Goal: Find specific page/section: Find specific page/section

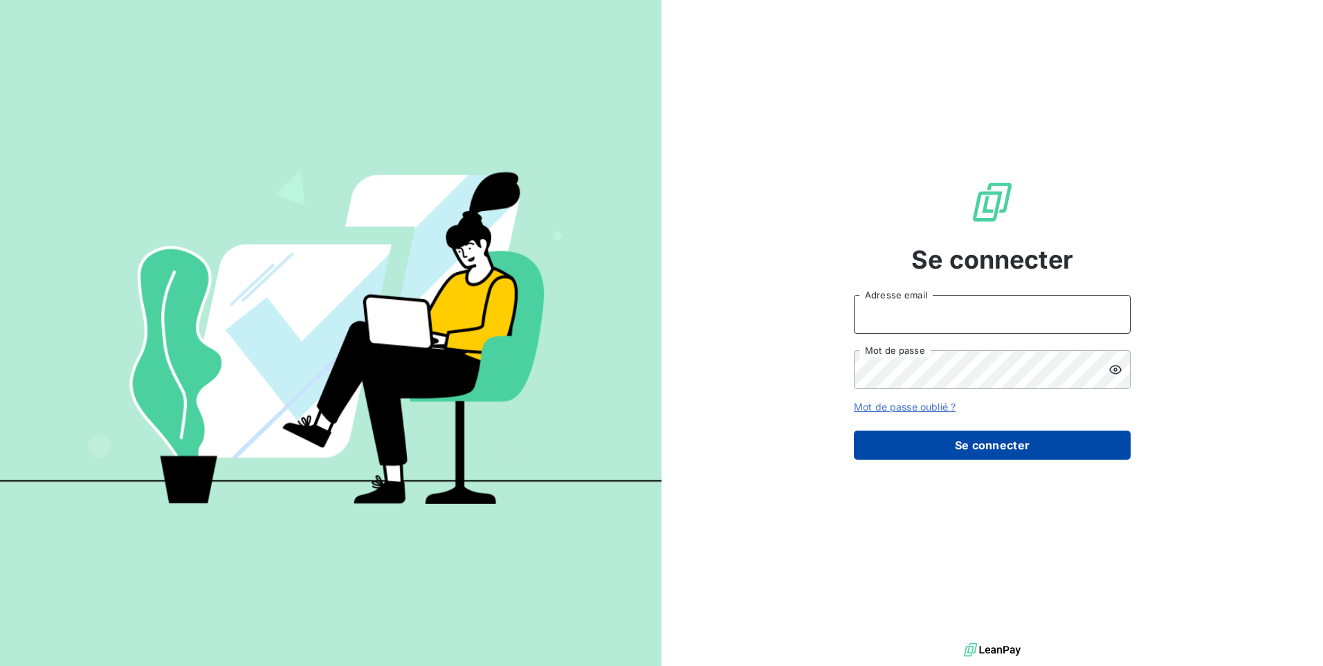
type input "[EMAIL_ADDRESS][DOMAIN_NAME]"
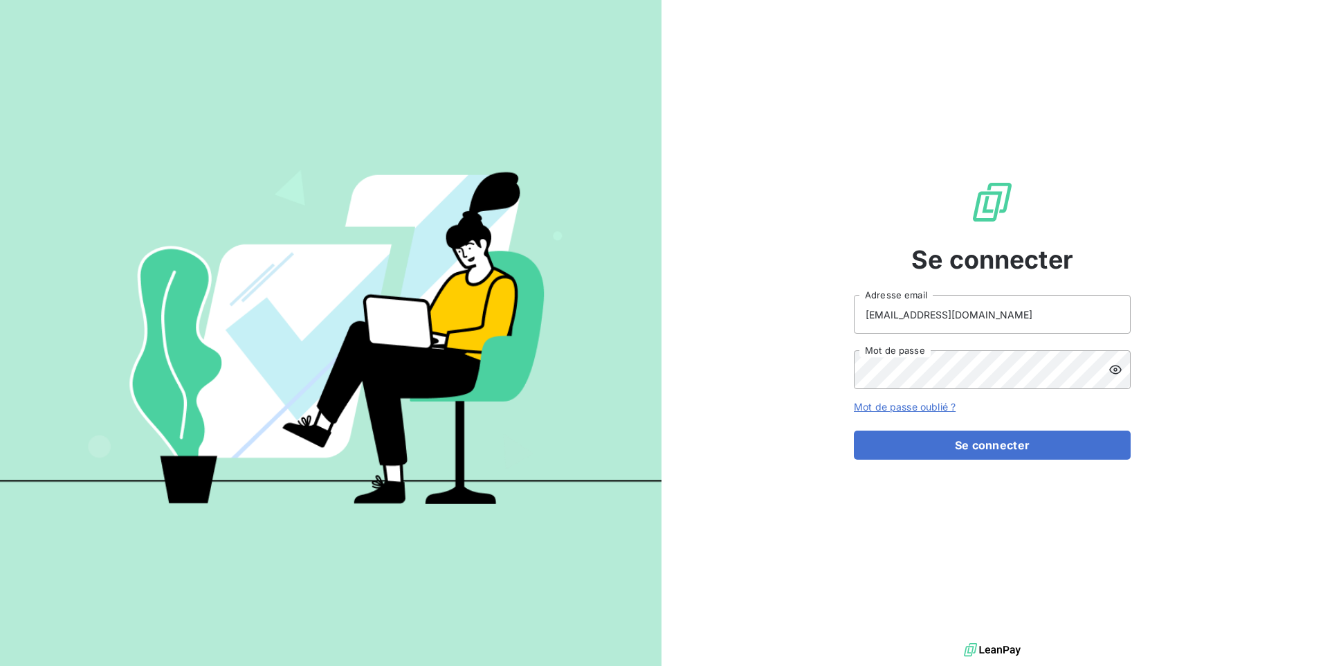
drag, startPoint x: 967, startPoint y: 453, endPoint x: 934, endPoint y: 460, distance: 33.3
click at [934, 460] on div "Se connecter [EMAIL_ADDRESS][DOMAIN_NAME] Adresse email Mot de passe Mot de pas…" at bounding box center [992, 319] width 277 height 639
click at [966, 442] on button "Se connecter" at bounding box center [992, 444] width 277 height 29
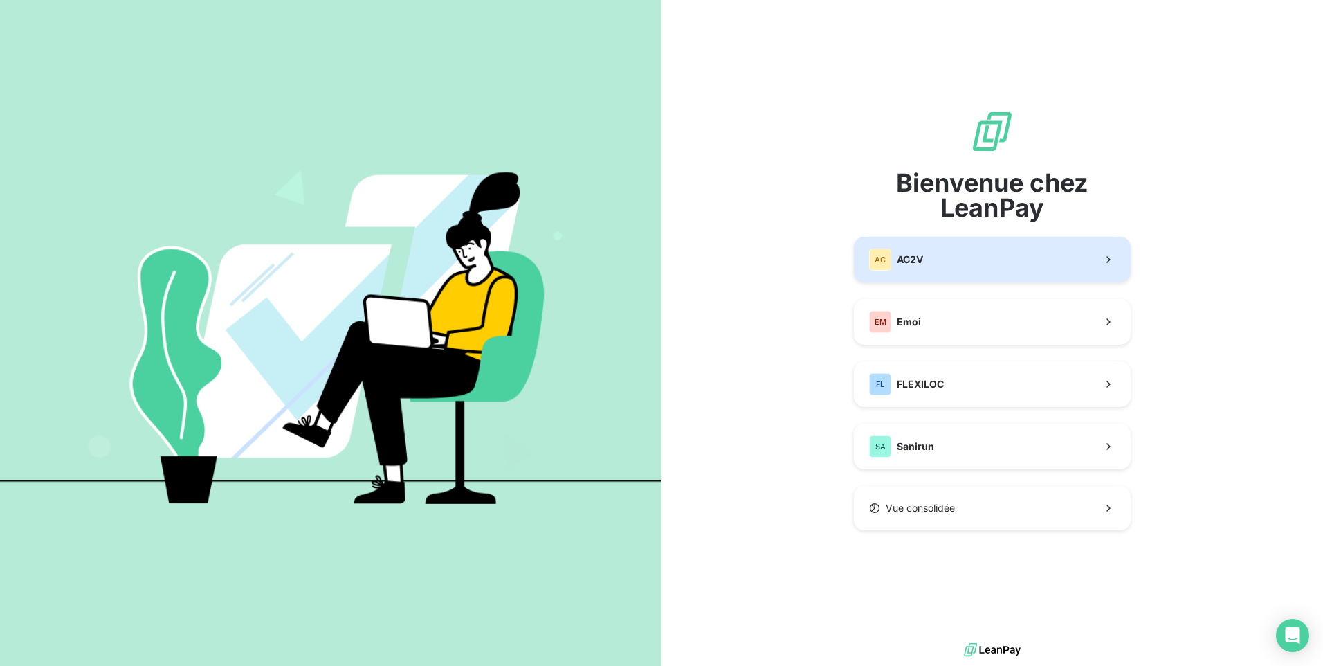
click at [906, 264] on span "AC2V" at bounding box center [910, 260] width 26 height 14
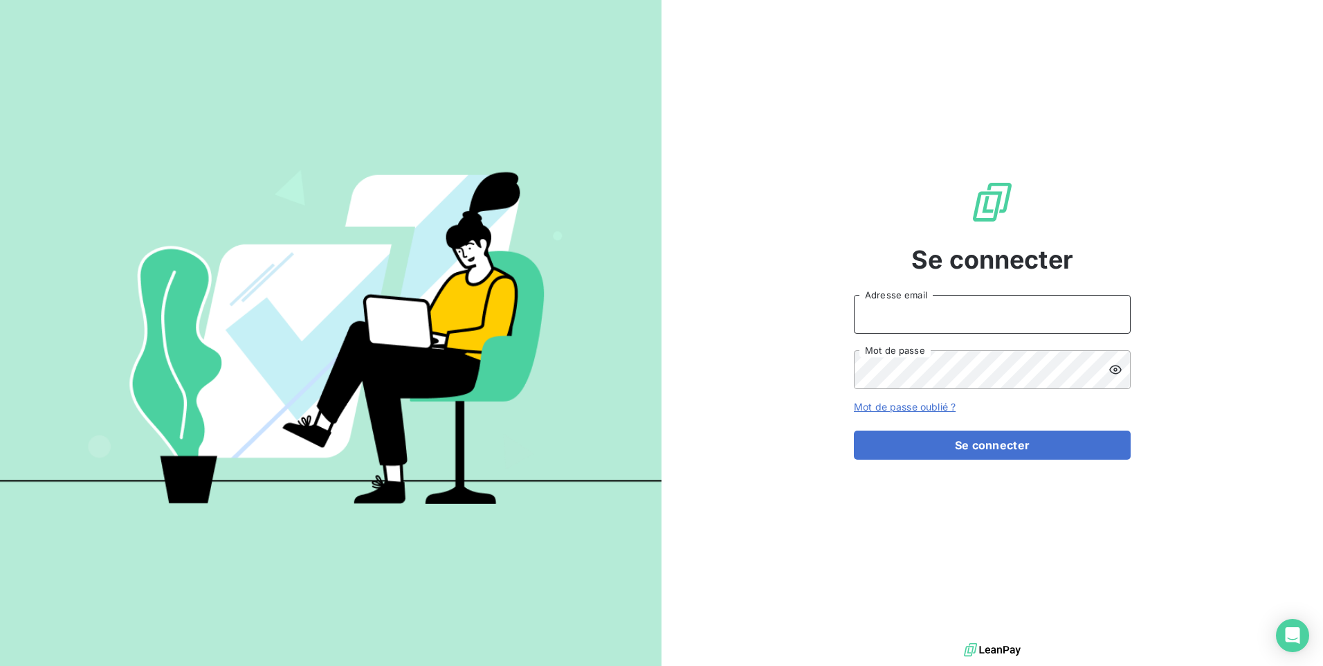
type input "[EMAIL_ADDRESS][DOMAIN_NAME]"
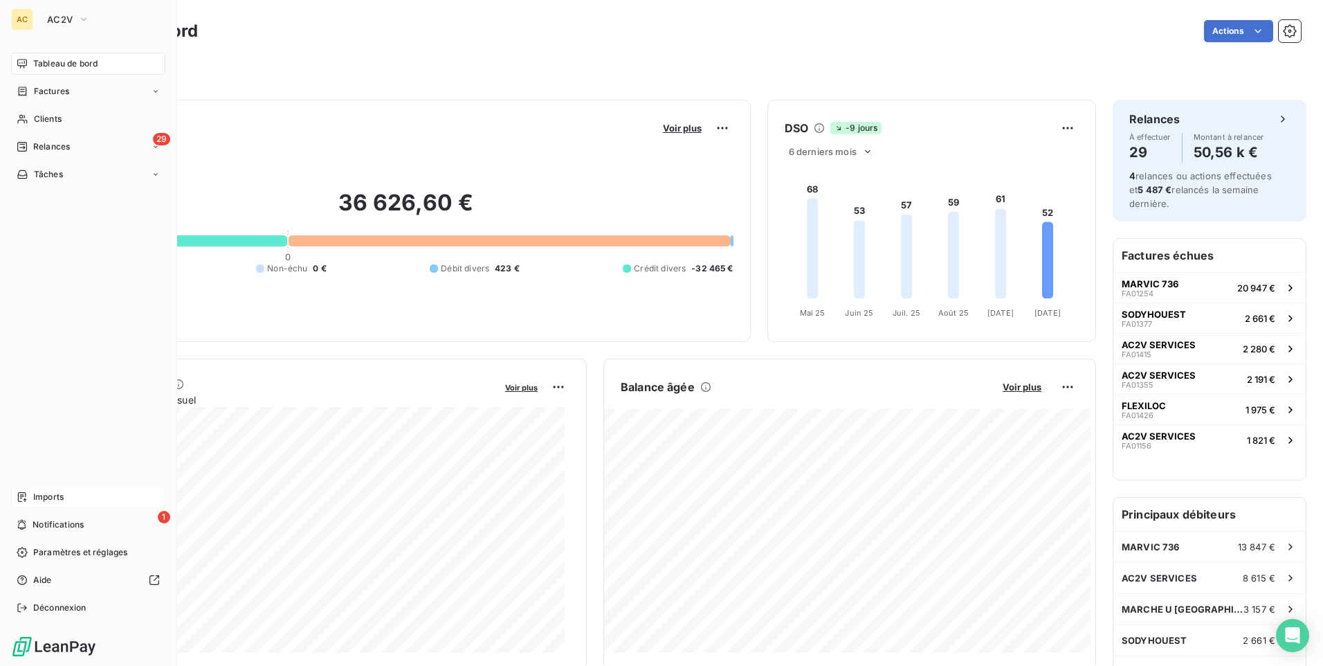
click at [42, 493] on span "Imports" at bounding box center [48, 497] width 30 height 12
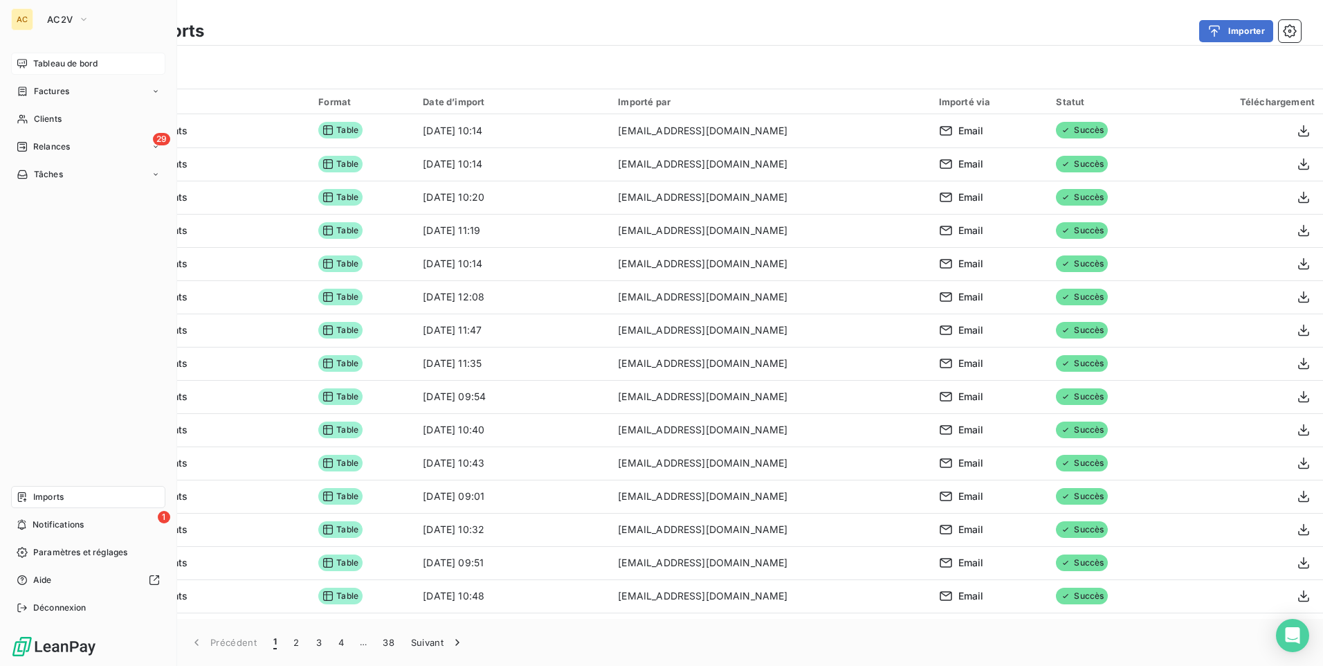
click at [66, 66] on span "Tableau de bord" at bounding box center [65, 63] width 64 height 12
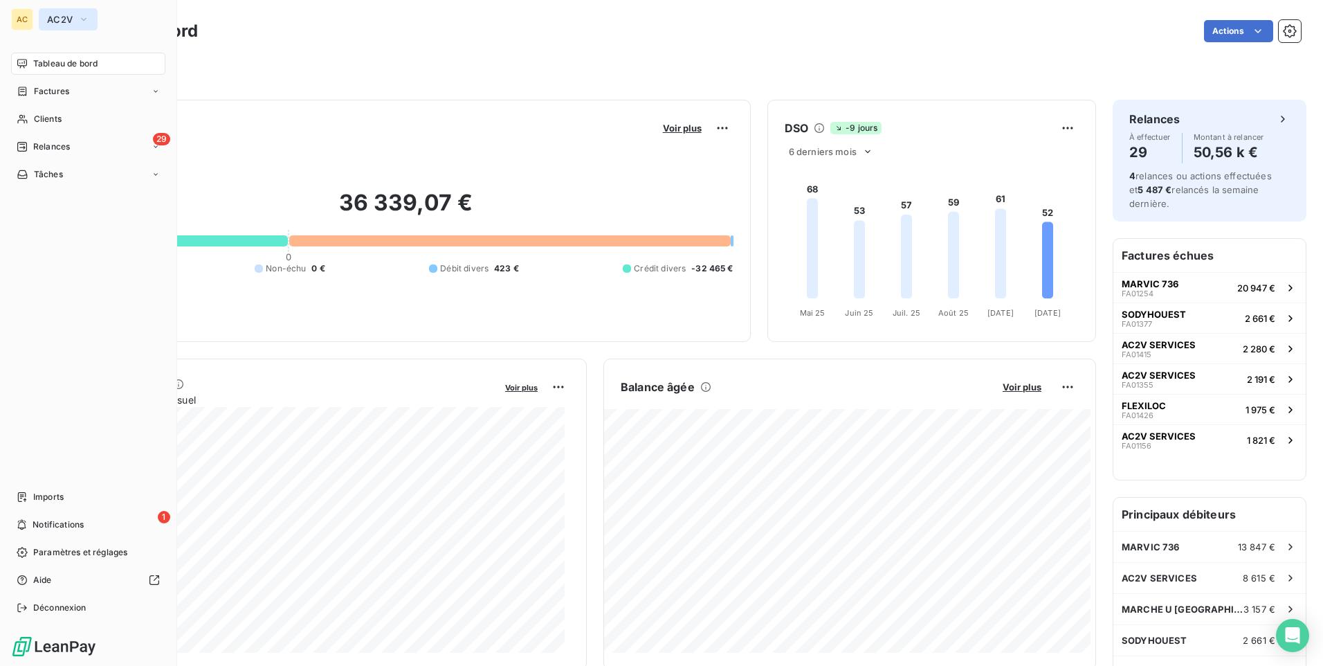
click at [60, 19] on span "AC2V" at bounding box center [60, 19] width 26 height 11
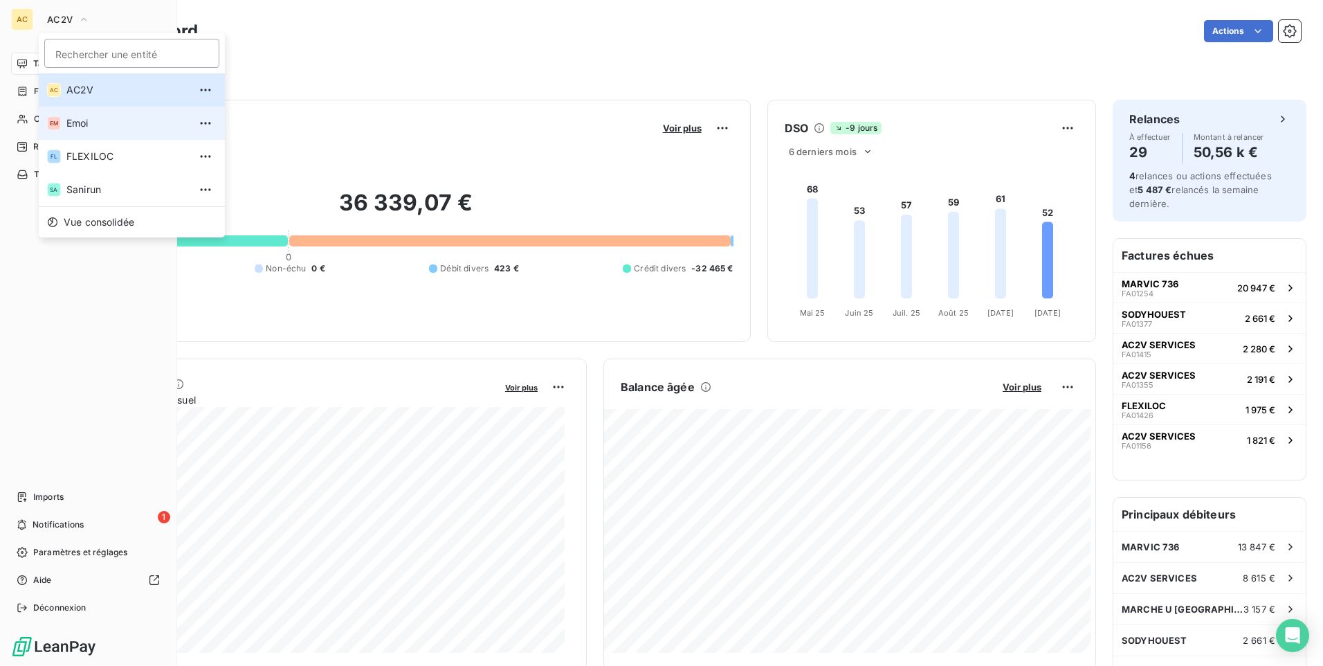
click at [85, 127] on span "Emoi" at bounding box center [127, 123] width 122 height 14
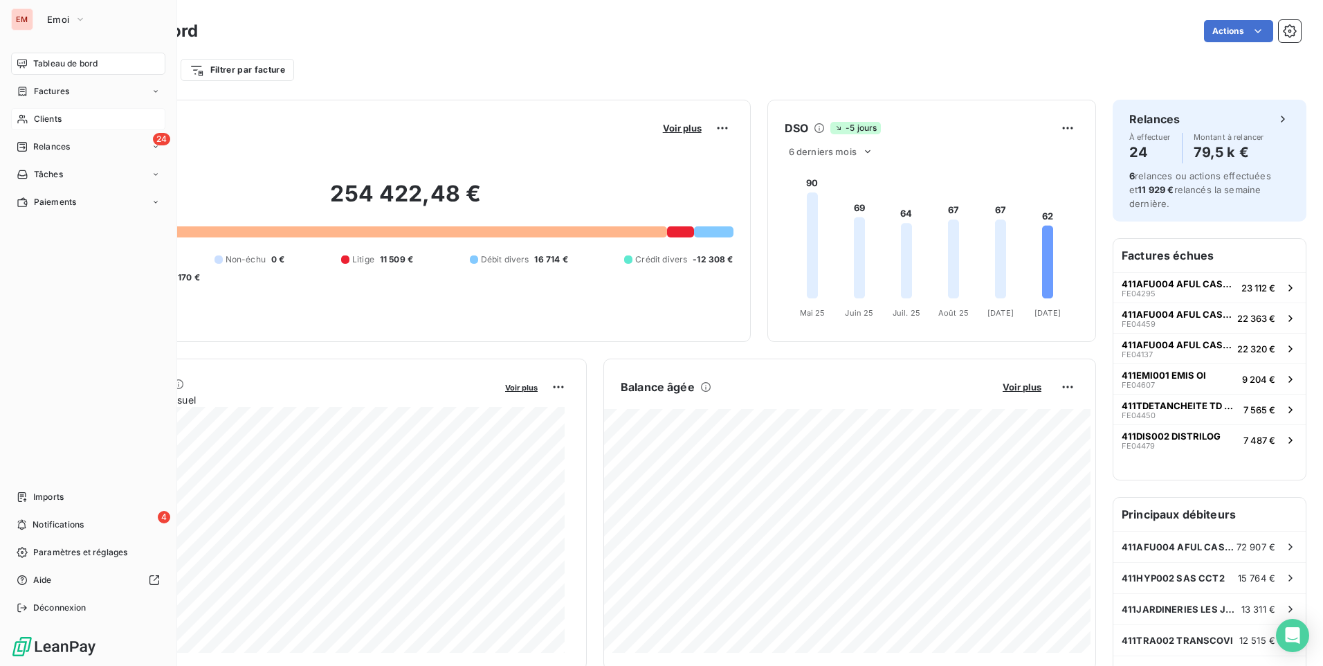
drag, startPoint x: 61, startPoint y: 118, endPoint x: 53, endPoint y: 116, distance: 7.9
click at [60, 118] on span "Clients" at bounding box center [48, 119] width 28 height 12
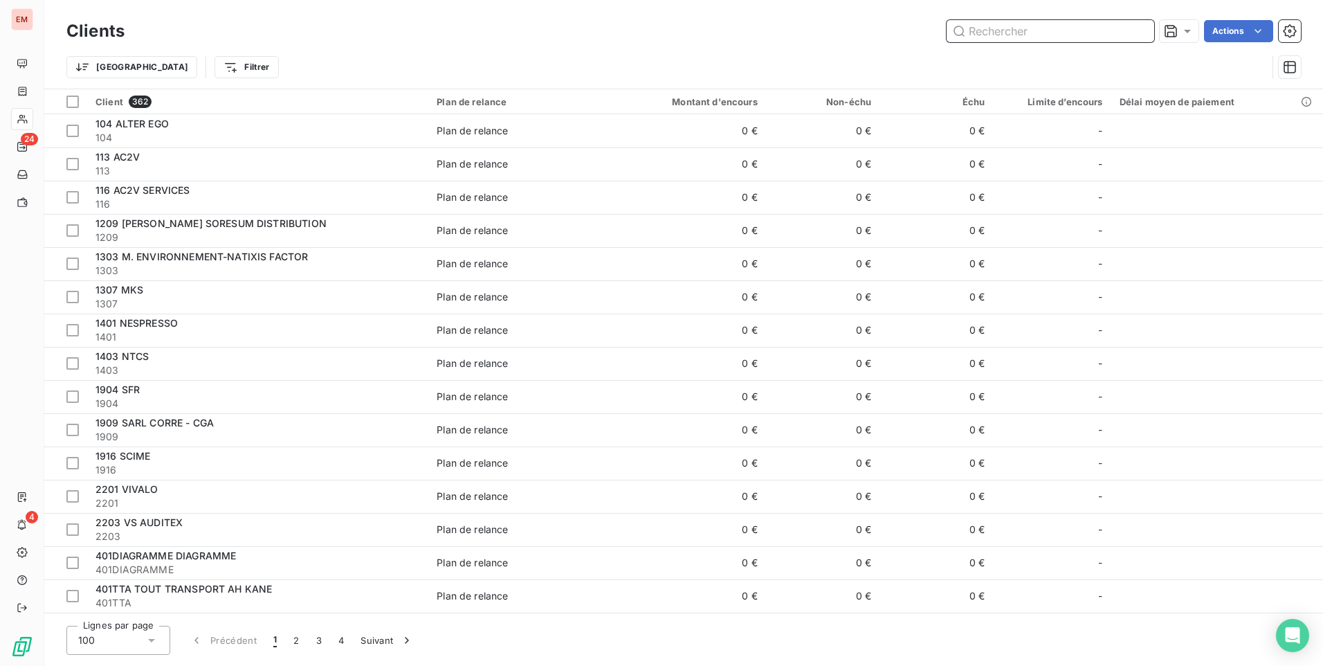
click at [1000, 30] on input "text" at bounding box center [1051, 31] width 208 height 22
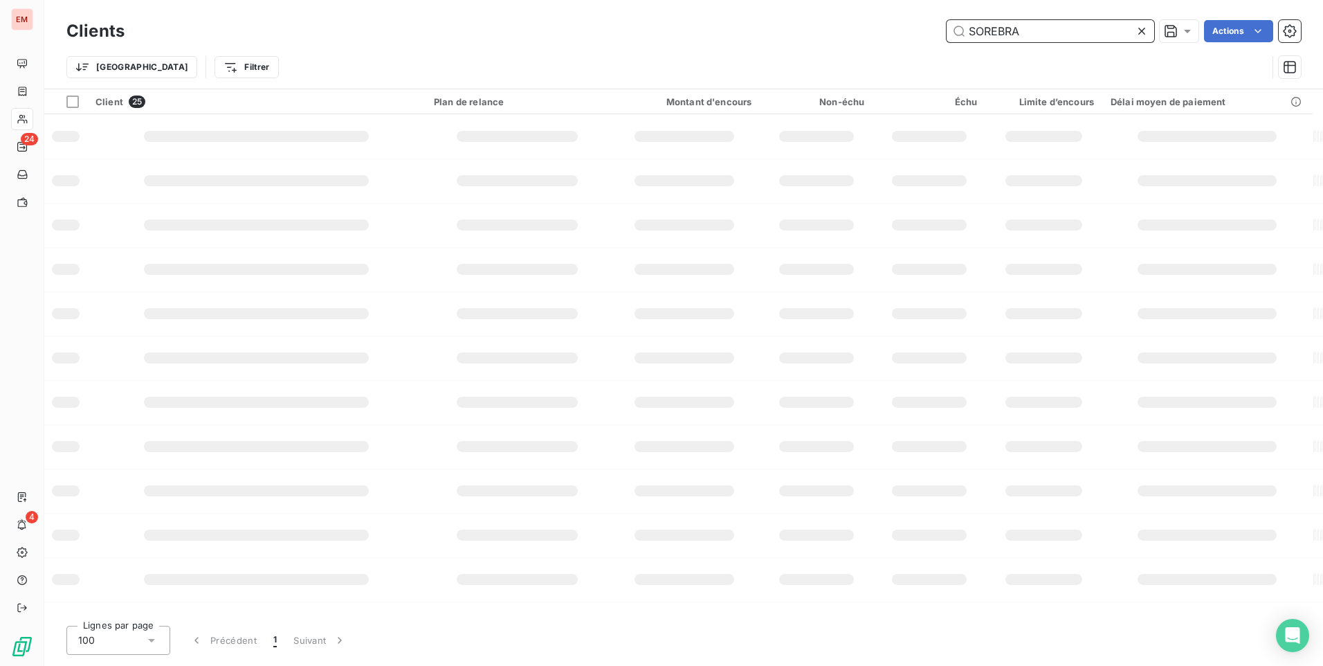
type input "SOREBRA"
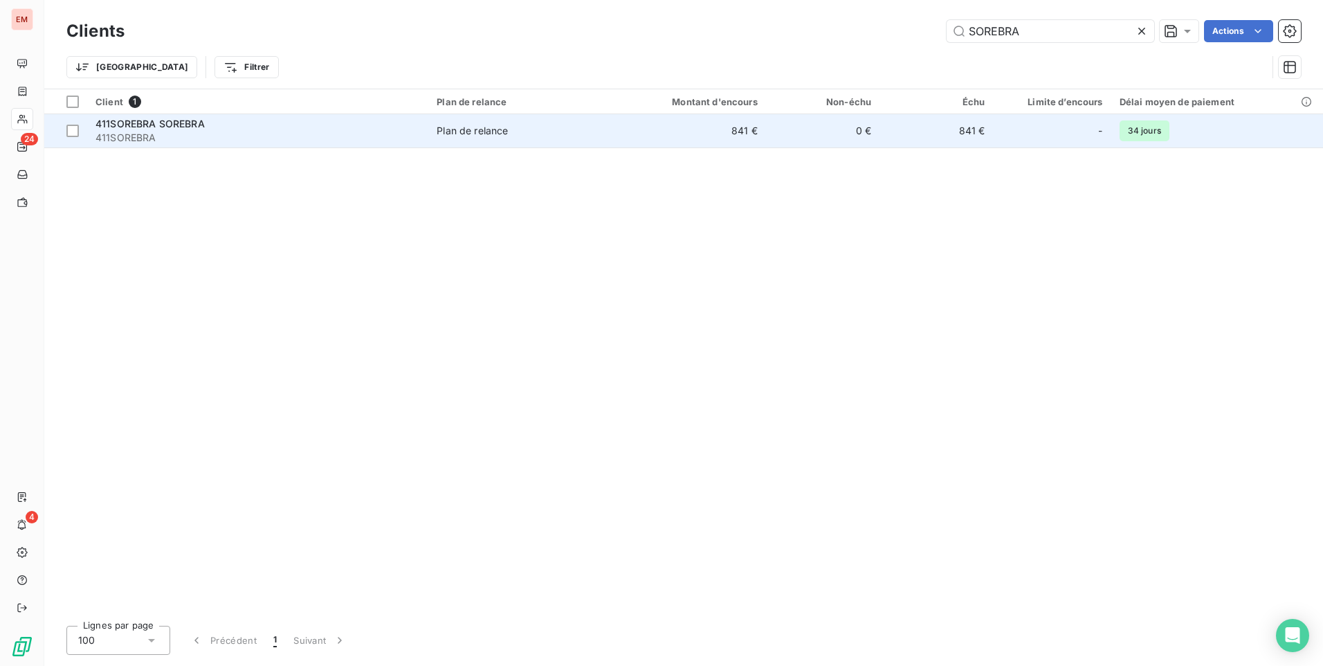
click at [172, 135] on span "411SOREBRA" at bounding box center [258, 138] width 325 height 14
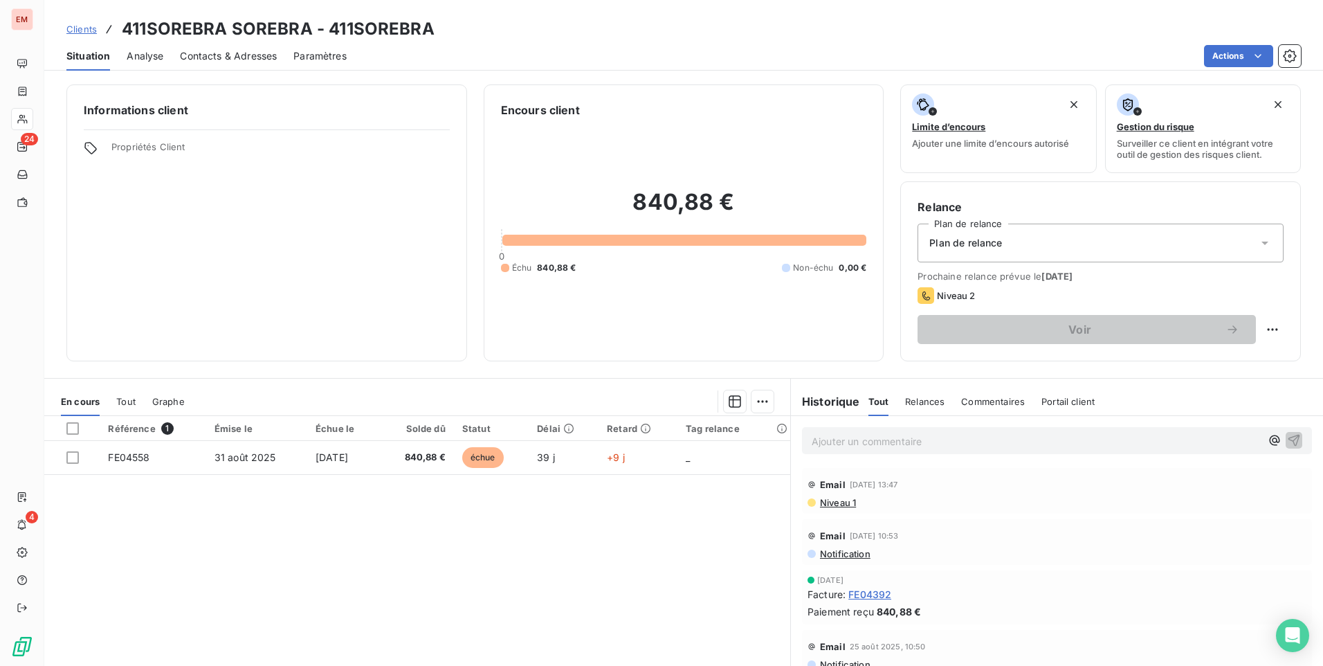
click at [871, 439] on p "Ajouter un commentaire ﻿" at bounding box center [1036, 441] width 449 height 17
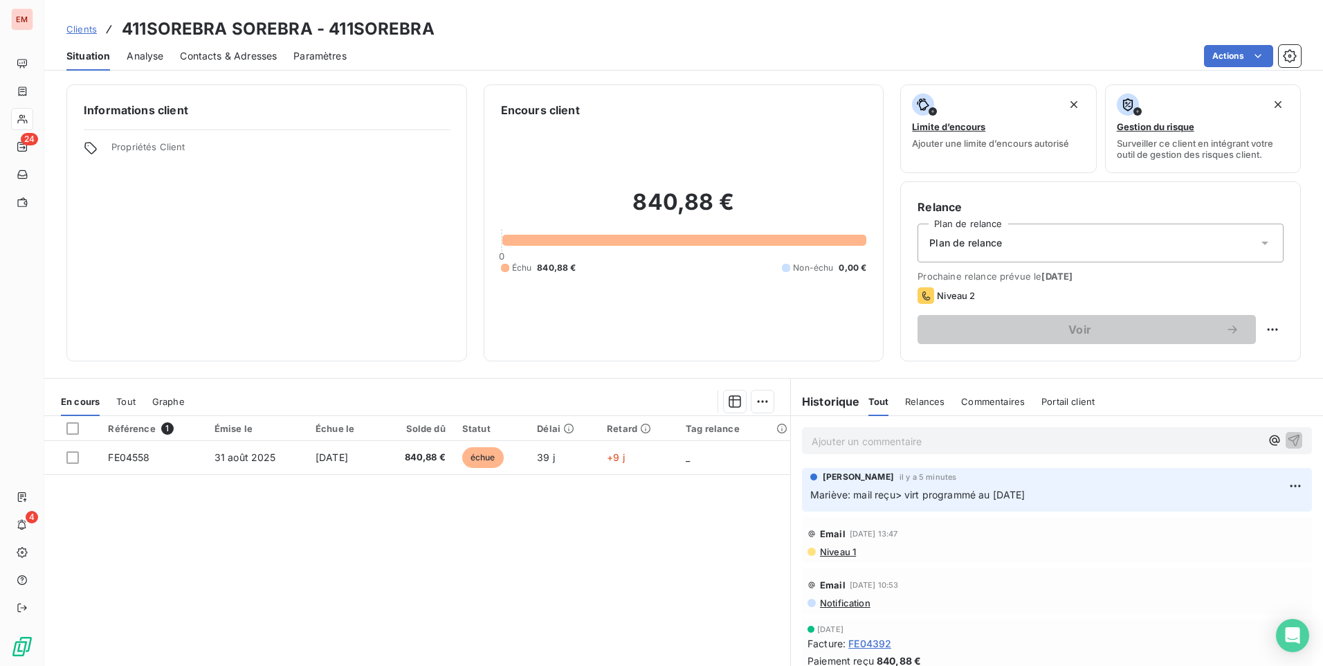
click at [78, 28] on span "Clients" at bounding box center [81, 29] width 30 height 11
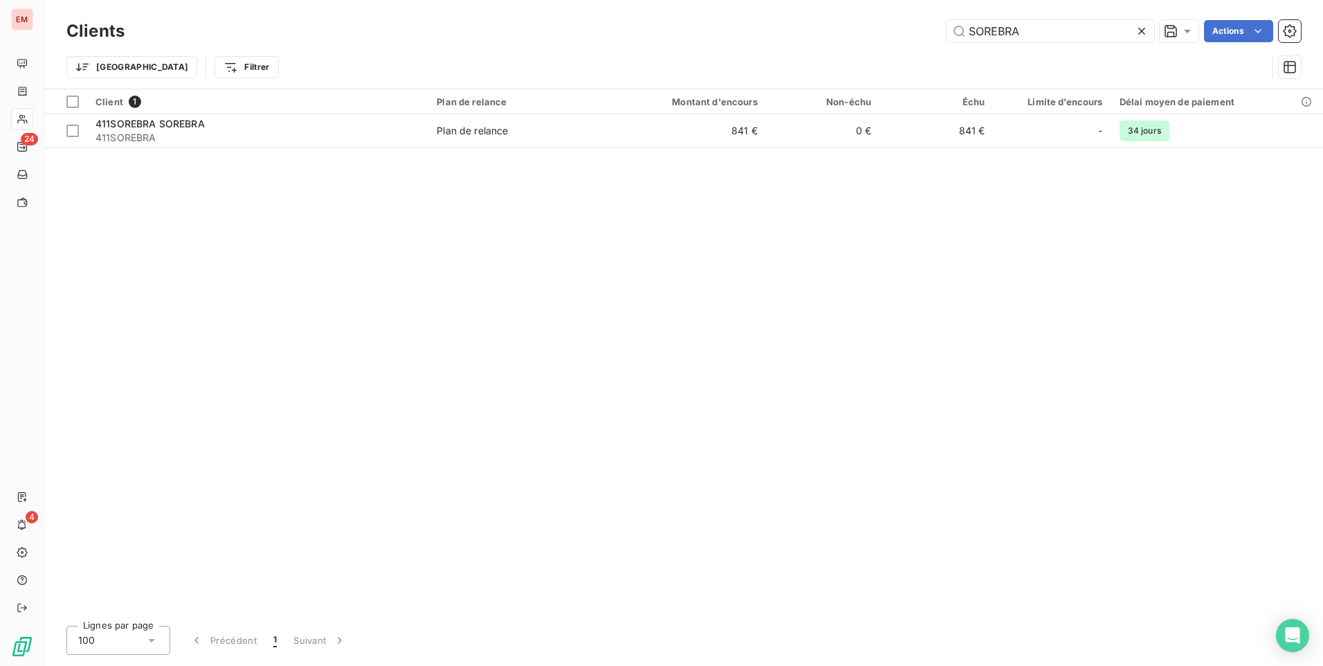
drag, startPoint x: 1046, startPoint y: 37, endPoint x: 858, endPoint y: 48, distance: 187.9
click at [858, 48] on div "Clients SOREBRA Actions Trier Filtrer" at bounding box center [683, 53] width 1235 height 72
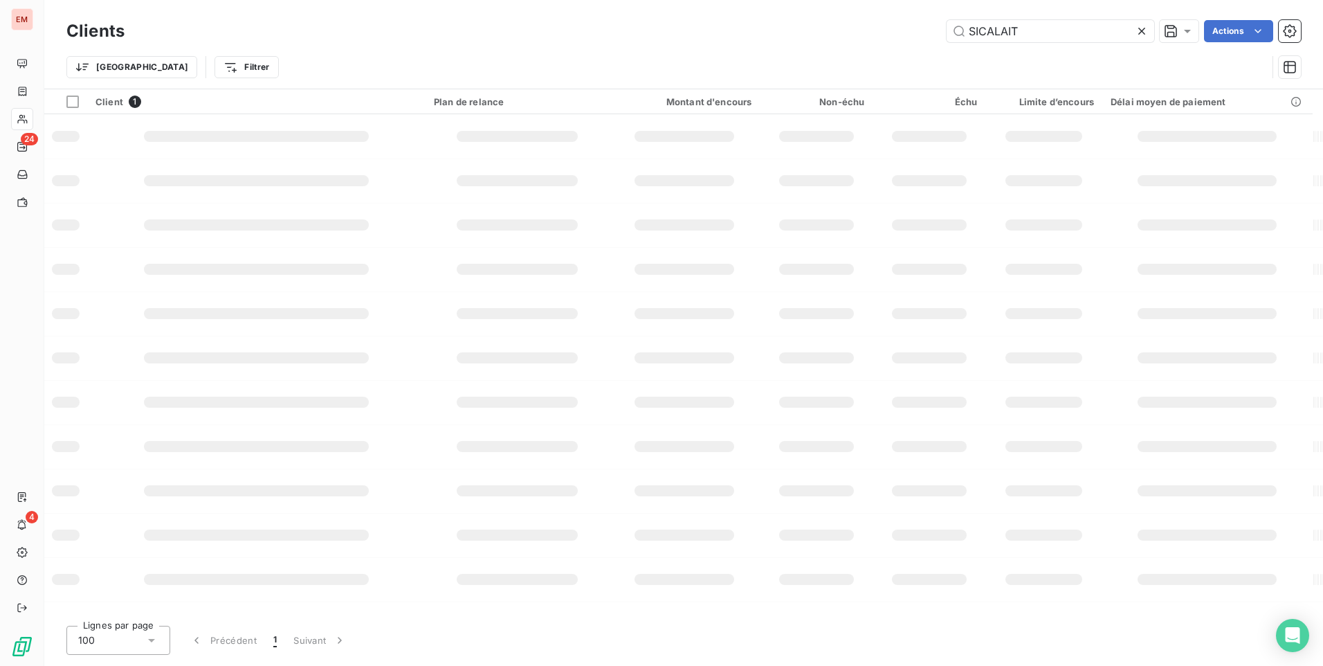
type input "SICALAIT"
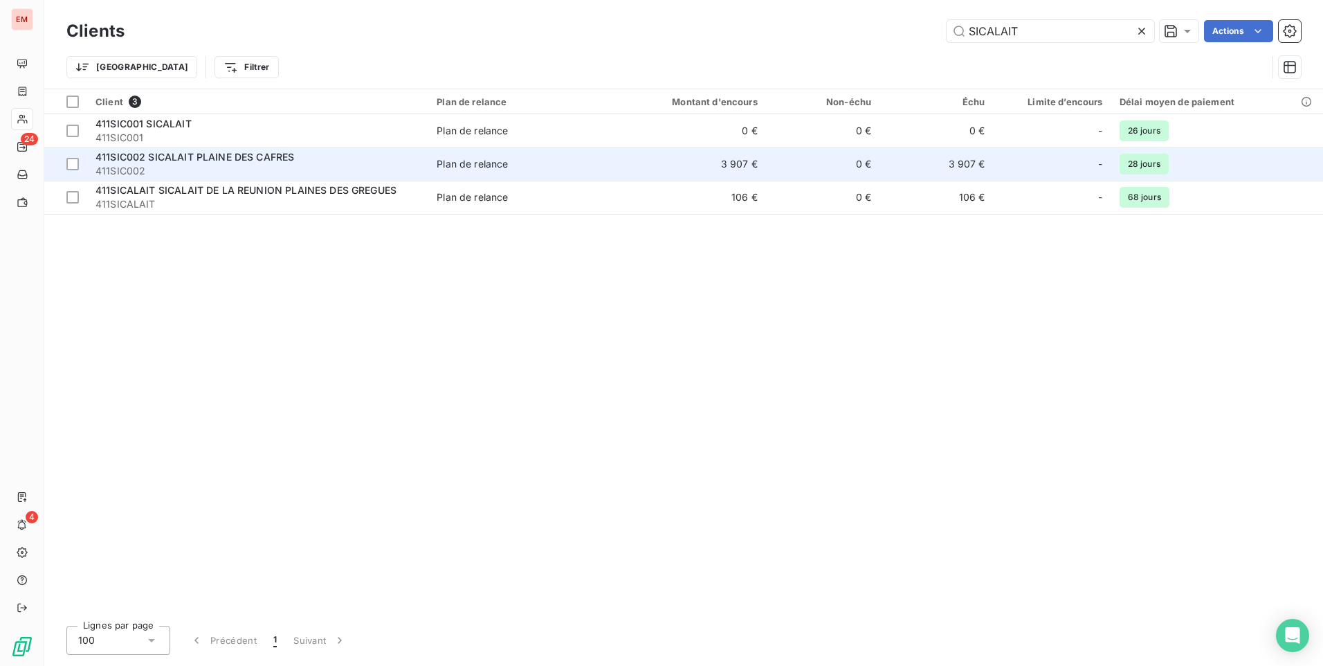
click at [204, 165] on span "411SIC002" at bounding box center [258, 171] width 325 height 14
